Goal: Information Seeking & Learning: Stay updated

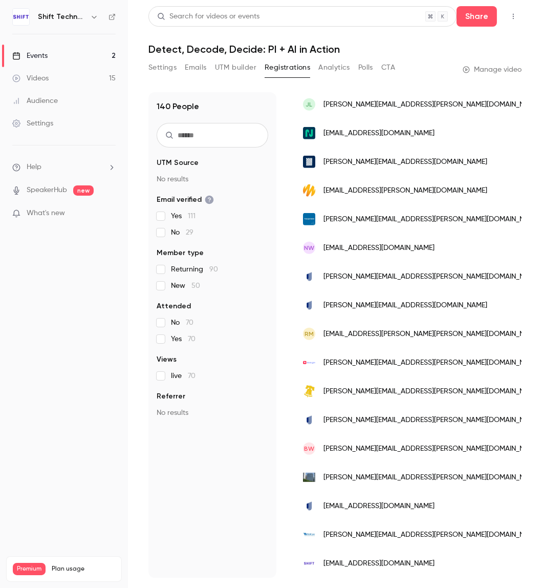
scroll to position [1063, 0]
click at [138, 399] on main "Search for videos or events Share Detect, Decode, Decide: PI + AI in Action Set…" at bounding box center [335, 294] width 414 height 588
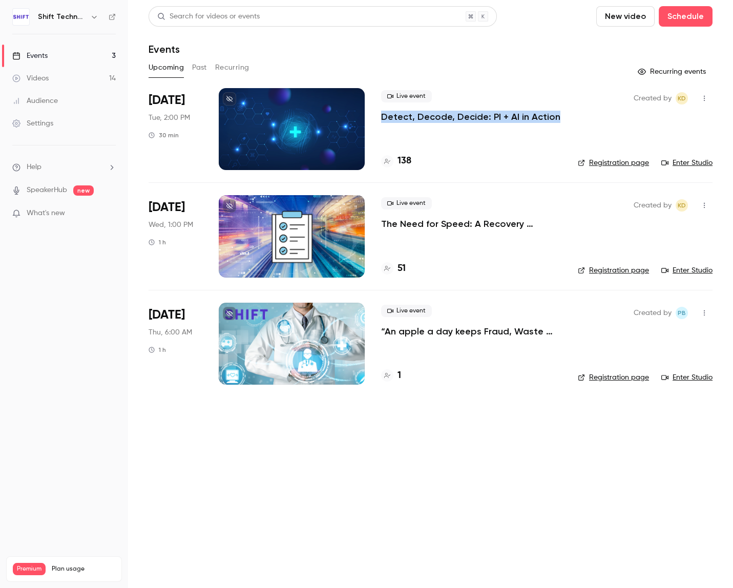
drag, startPoint x: 563, startPoint y: 119, endPoint x: 384, endPoint y: 117, distance: 179.8
click at [384, 117] on li "[DATE] Tue, 2:00 PM 30 min Live event Detect, Decode, Decide: PI + AI in Action…" at bounding box center [431, 135] width 564 height 94
copy p "Detect, Decode, Decide: PI + AI in Action"
click at [358, 536] on main "Search for videos or events New video Schedule Events Upcoming Past Recurring R…" at bounding box center [430, 294] width 605 height 588
